Goal: Transaction & Acquisition: Book appointment/travel/reservation

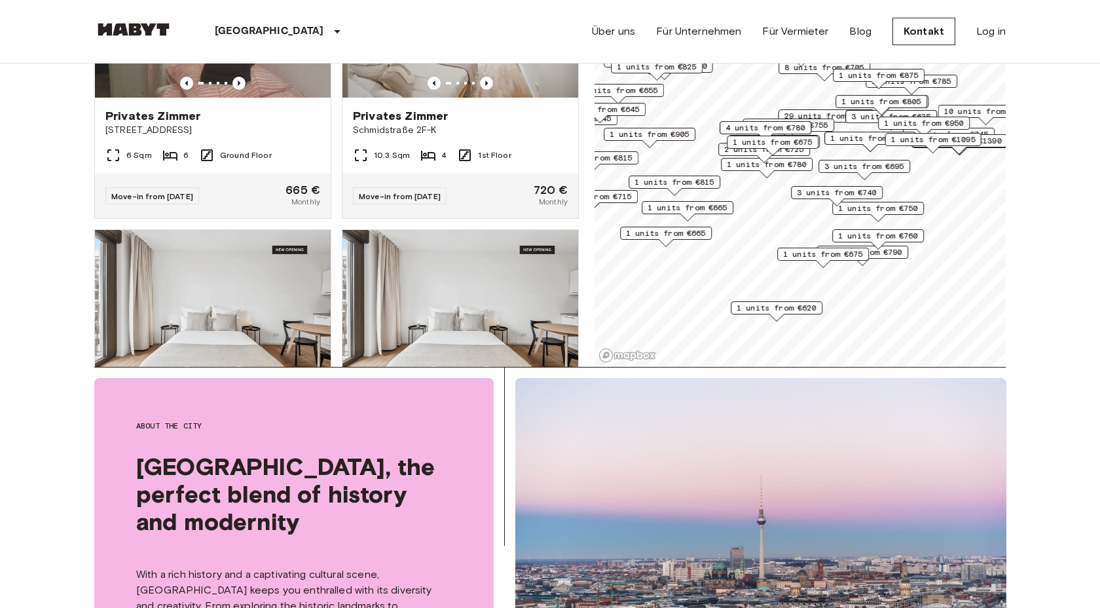
scroll to position [244, 0]
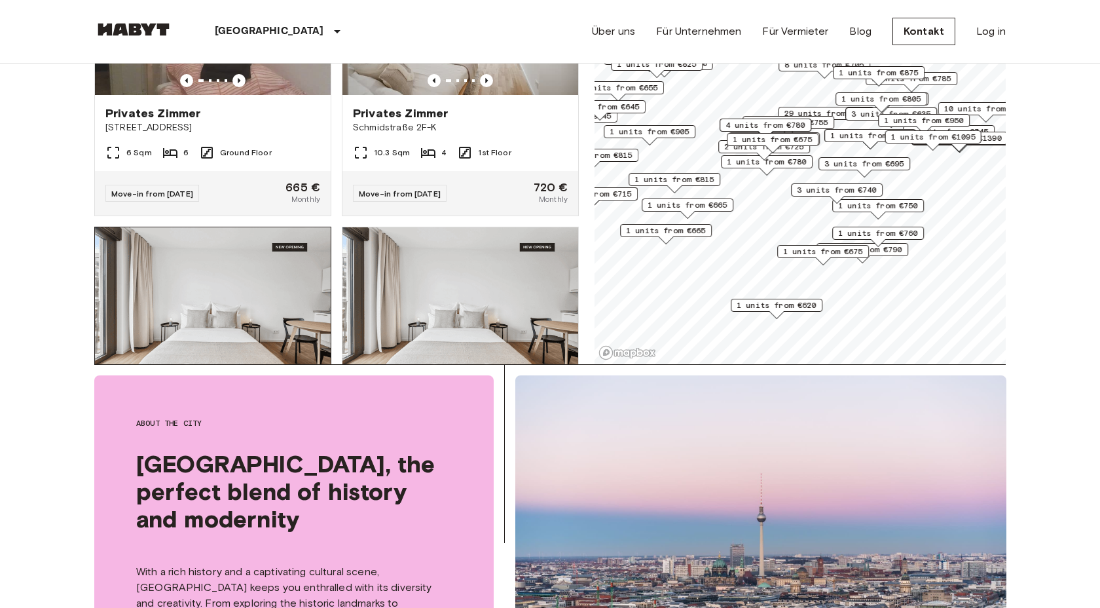
click at [244, 363] on icon "Previous image" at bounding box center [239, 369] width 13 height 13
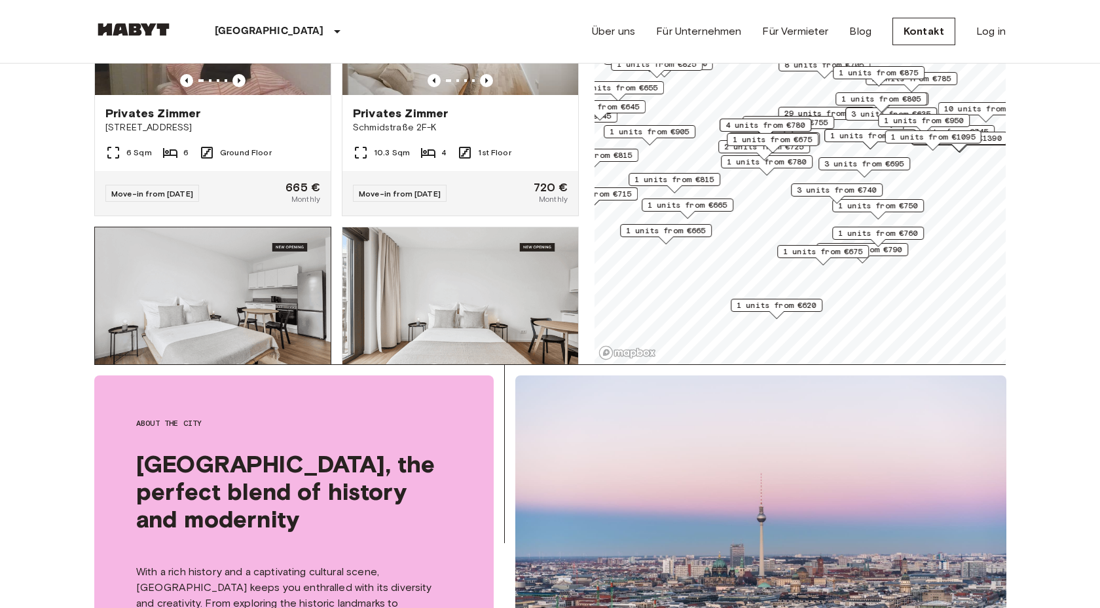
click at [244, 363] on icon "Previous image" at bounding box center [239, 369] width 13 height 13
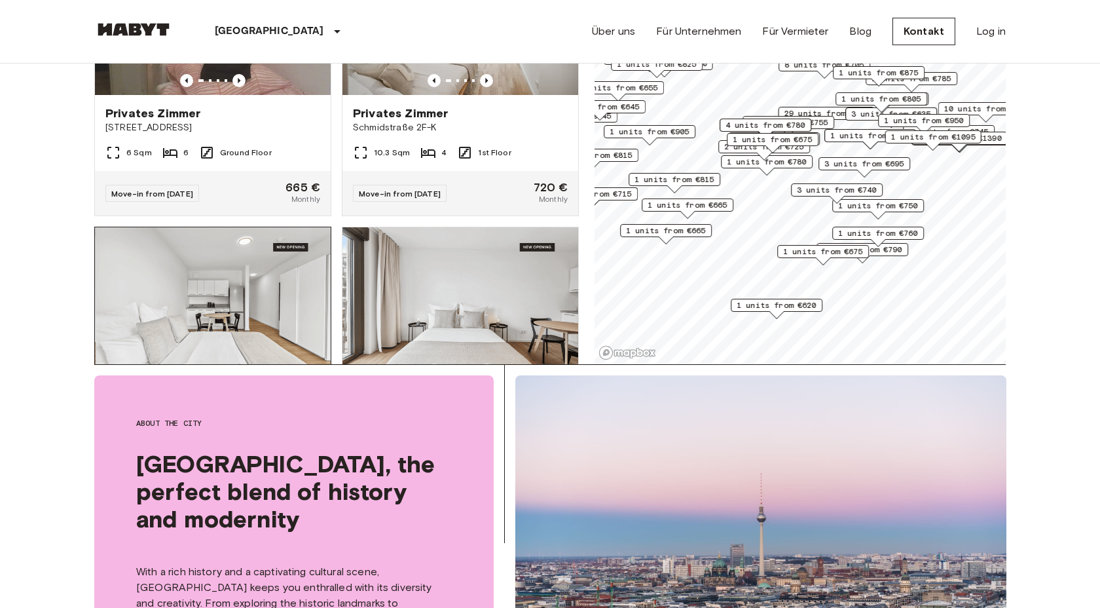
click at [244, 363] on icon "Previous image" at bounding box center [239, 369] width 13 height 13
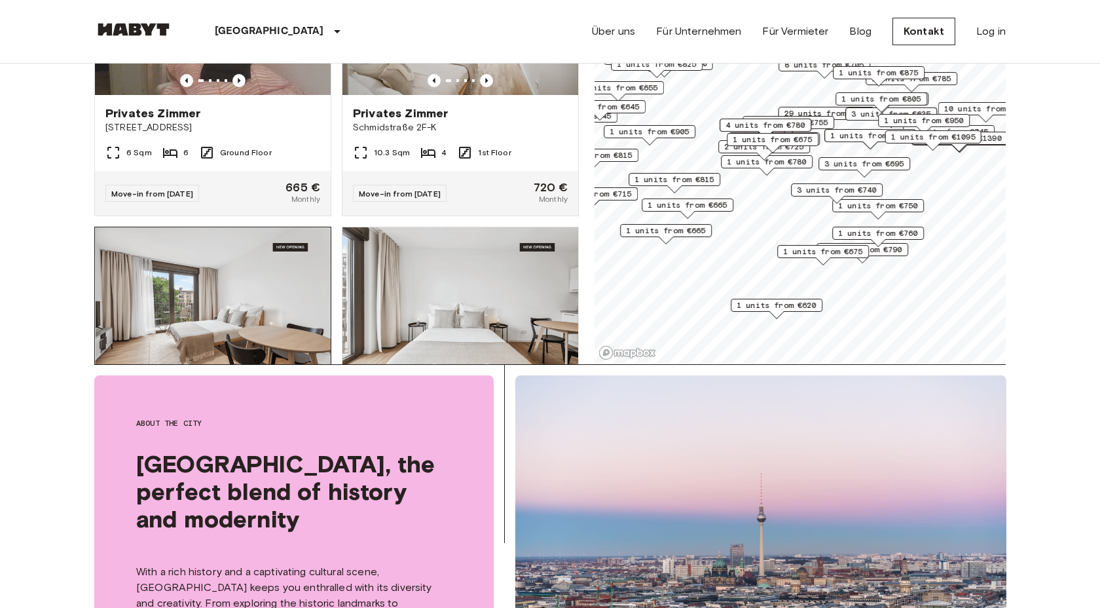
click at [244, 363] on icon "Previous image" at bounding box center [239, 369] width 13 height 13
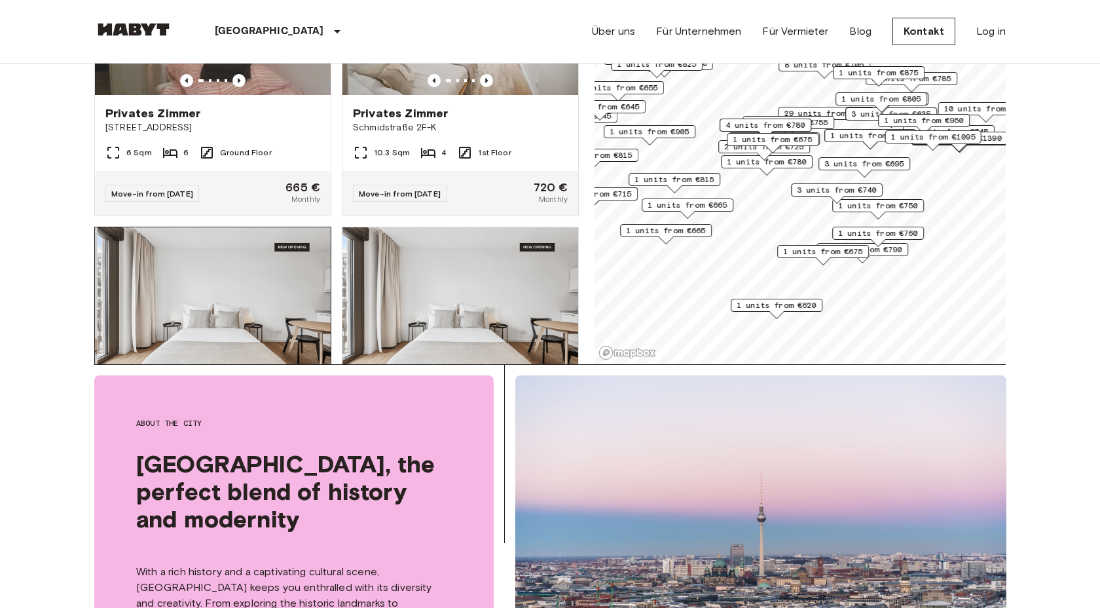
click at [244, 363] on icon "Previous image" at bounding box center [239, 369] width 13 height 13
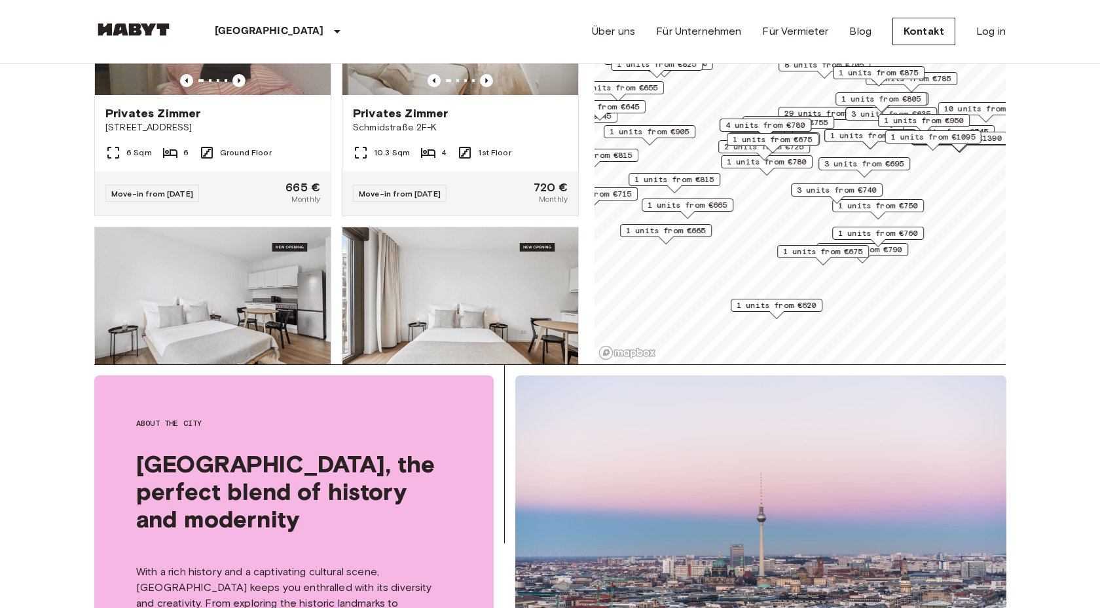
scroll to position [0, 0]
